Goal: Information Seeking & Learning: Learn about a topic

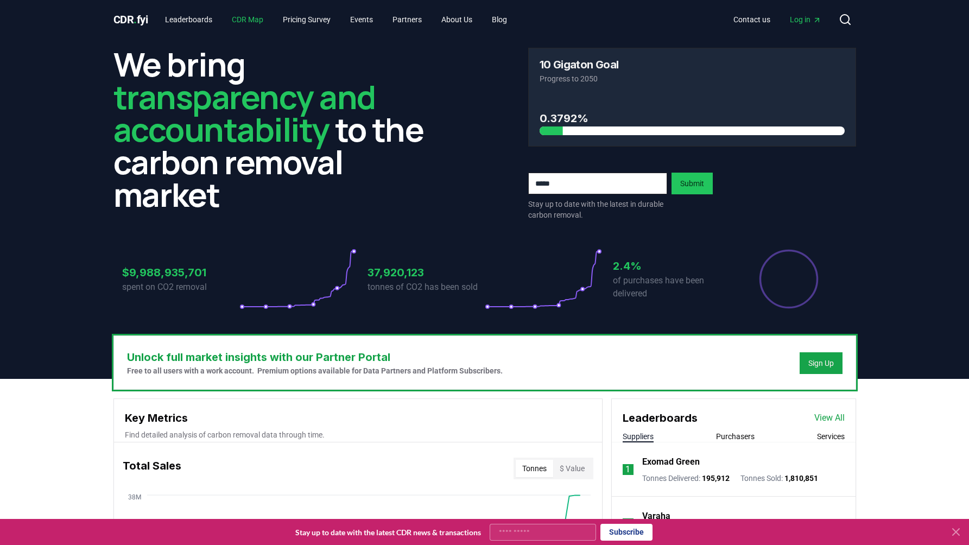
click at [259, 21] on link "CDR Map" at bounding box center [247, 20] width 49 height 20
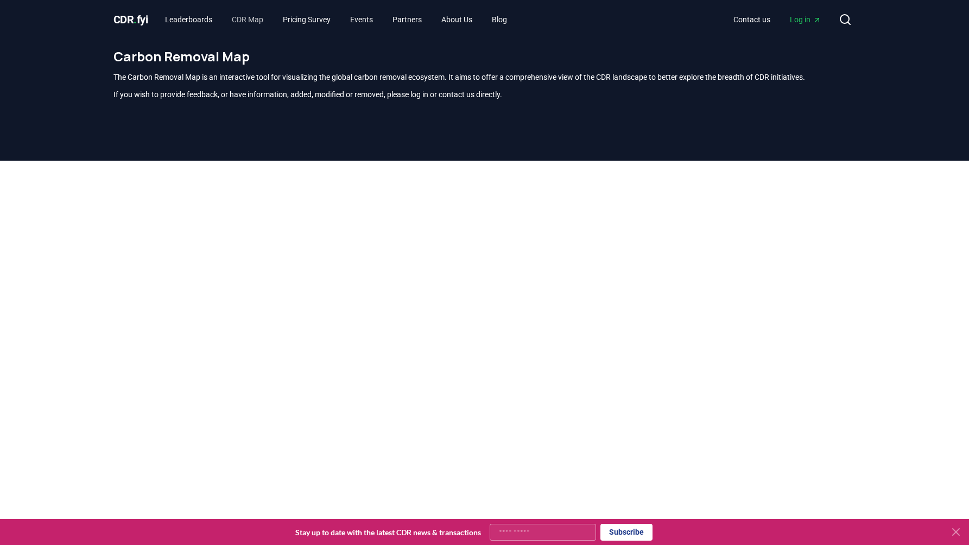
scroll to position [319, 0]
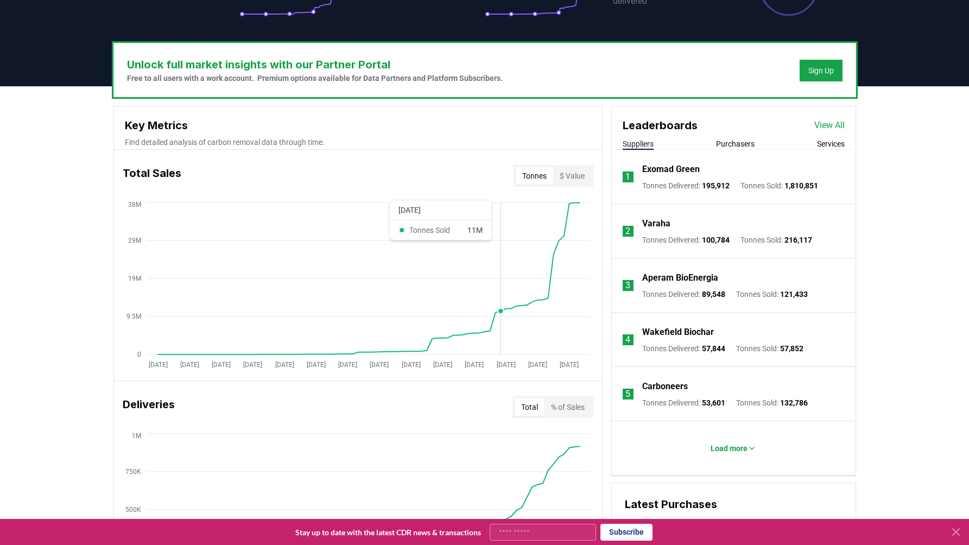
scroll to position [294, 0]
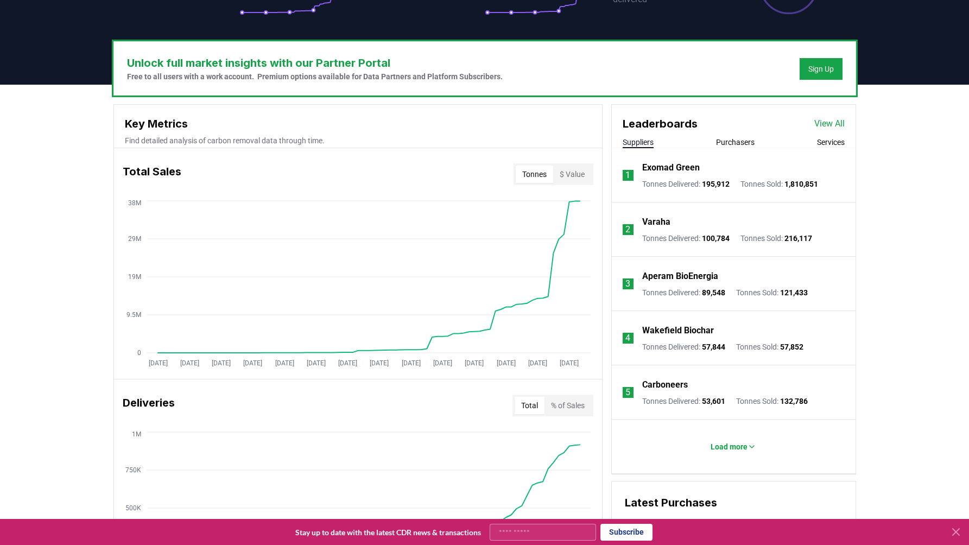
click at [834, 141] on button "Services" at bounding box center [831, 142] width 28 height 11
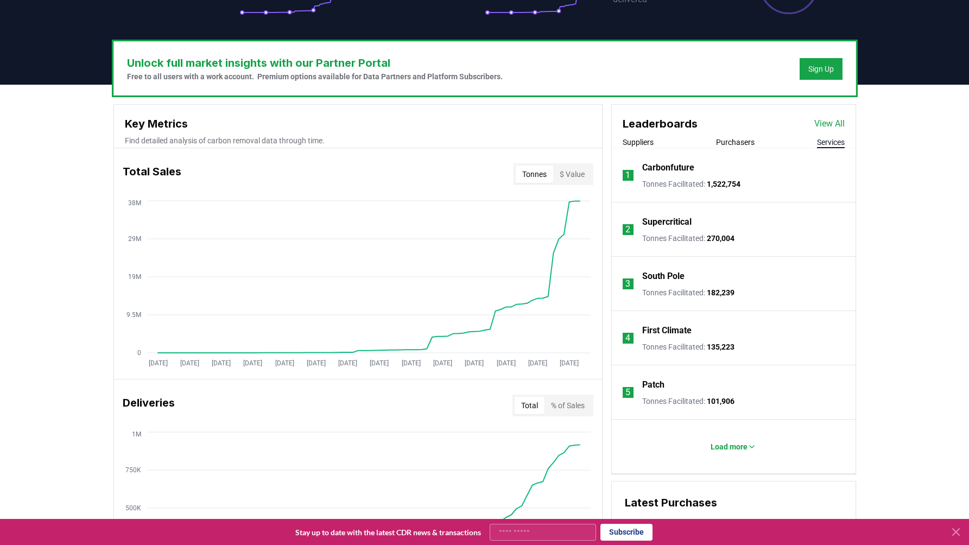
click at [650, 143] on button "Suppliers" at bounding box center [637, 142] width 31 height 11
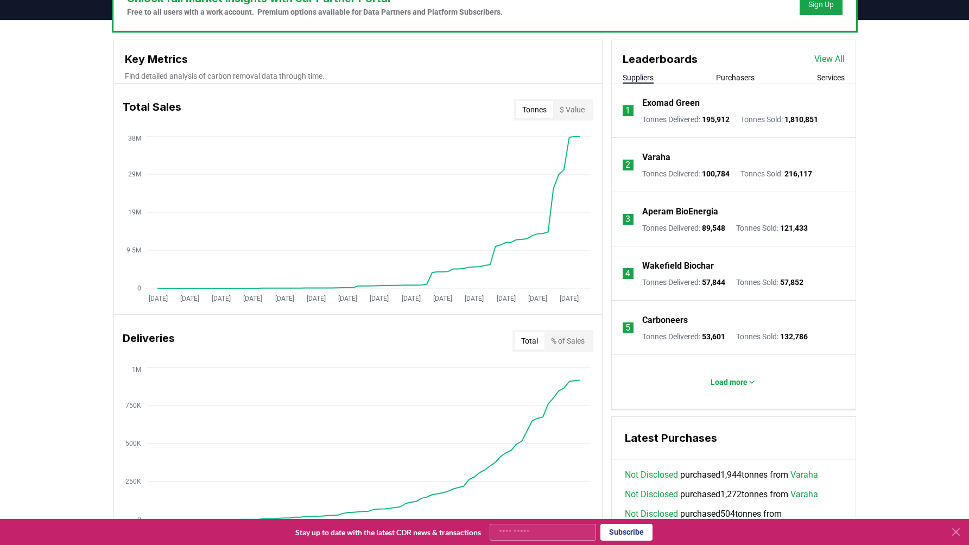
scroll to position [360, 0]
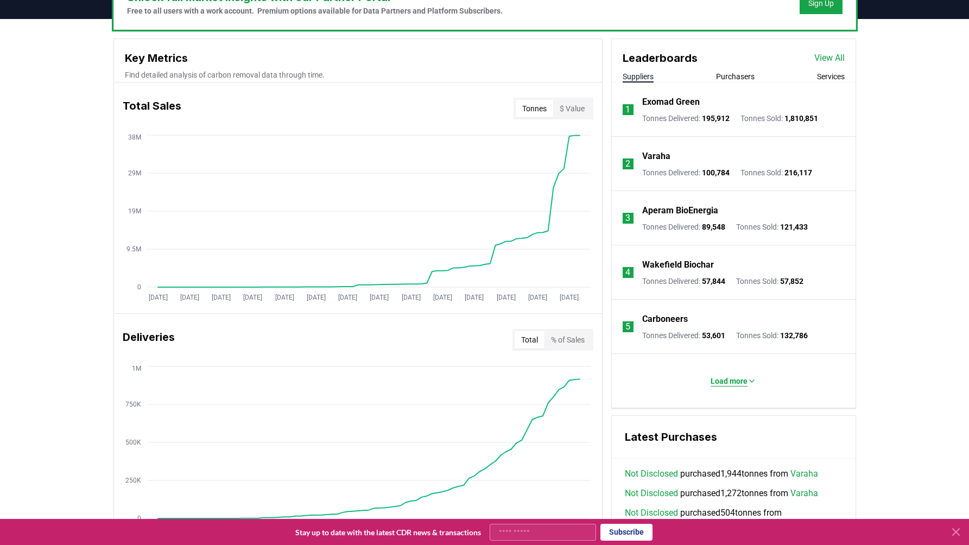
click at [734, 377] on p "Load more" at bounding box center [728, 381] width 37 height 11
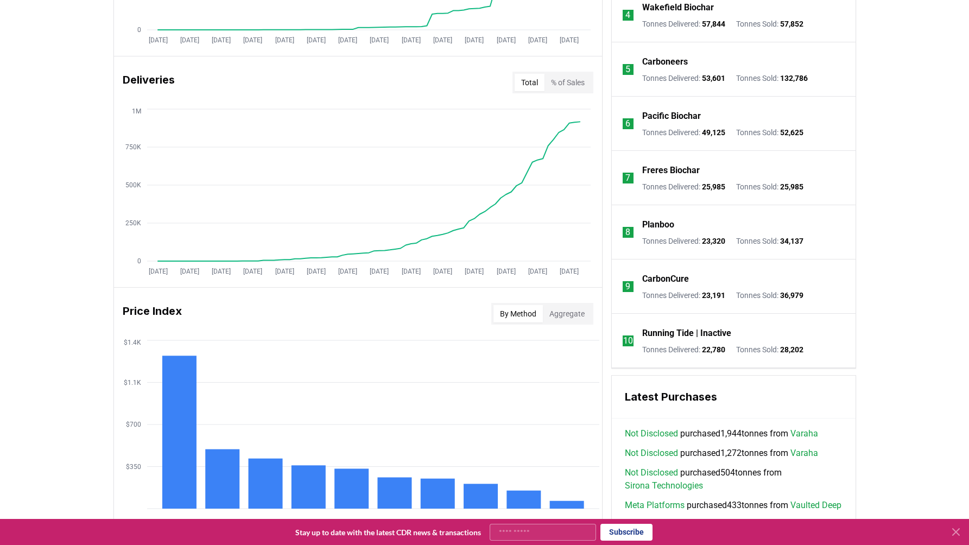
scroll to position [618, 0]
click at [563, 314] on button "Aggregate" at bounding box center [567, 312] width 48 height 17
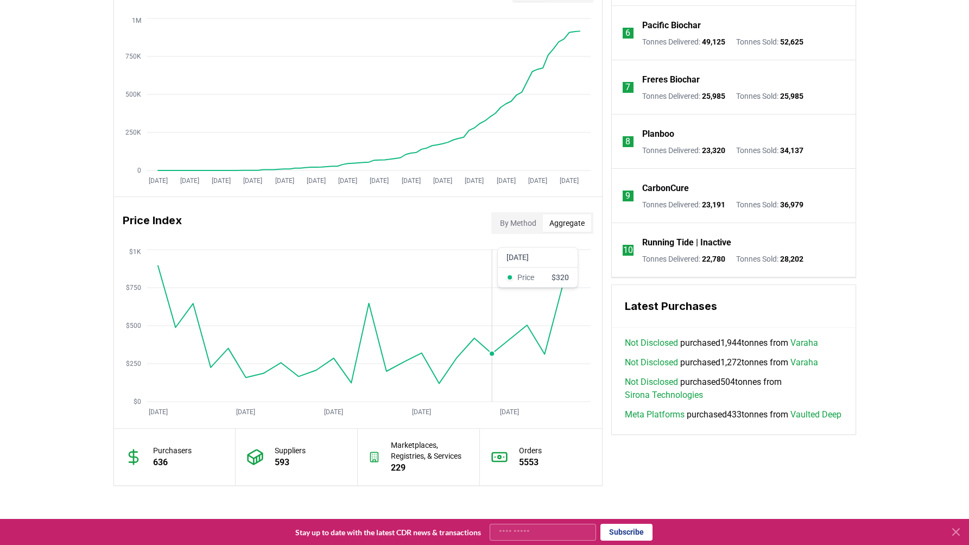
scroll to position [716, 0]
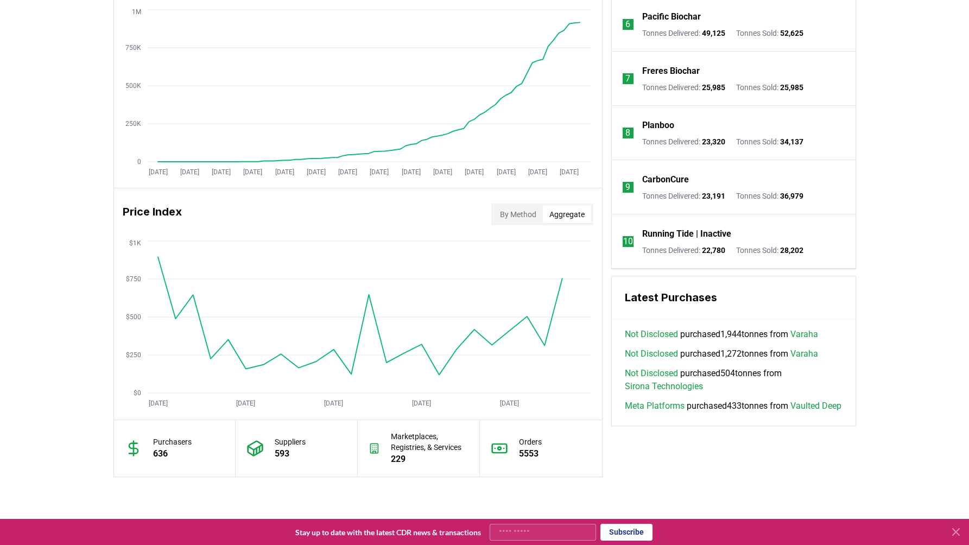
click at [519, 225] on div "By Method Aggregate" at bounding box center [542, 215] width 102 height 22
click at [512, 216] on button "By Method" at bounding box center [517, 214] width 49 height 17
